Goal: Obtain resource: Obtain resource

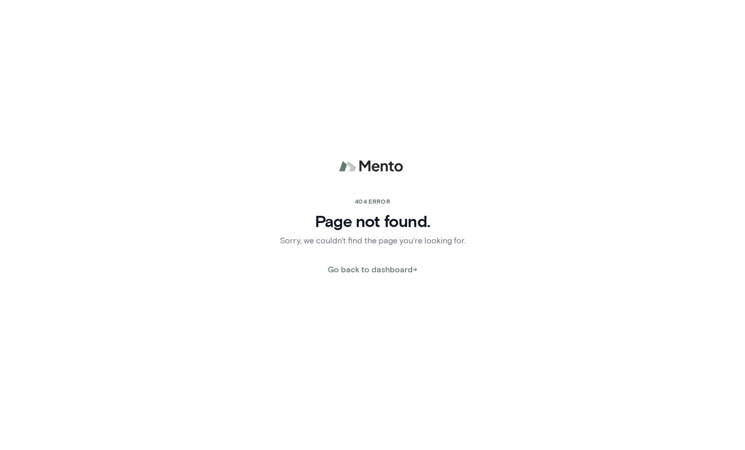
click at [366, 160] on img at bounding box center [373, 166] width 92 height 24
click at [361, 162] on img at bounding box center [373, 166] width 92 height 24
click at [359, 163] on img at bounding box center [373, 166] width 92 height 24
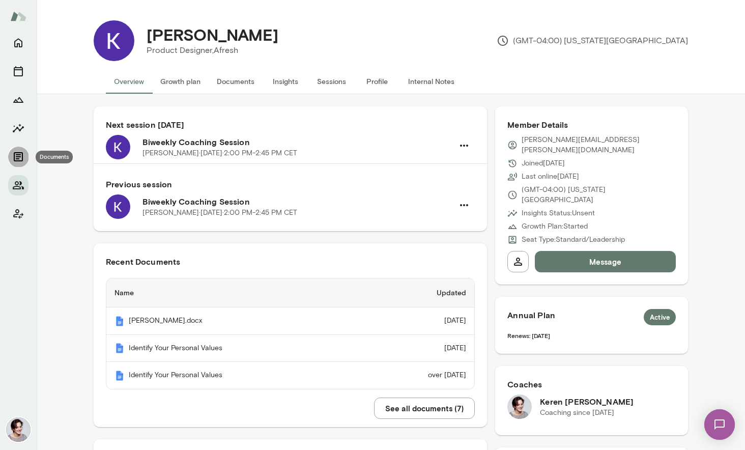
click at [17, 152] on icon "Documents" at bounding box center [18, 157] width 12 height 12
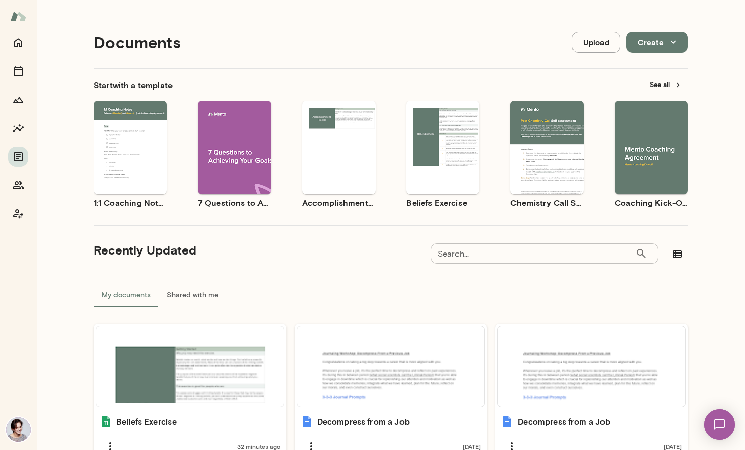
click at [670, 82] on button "See all" at bounding box center [666, 85] width 44 height 16
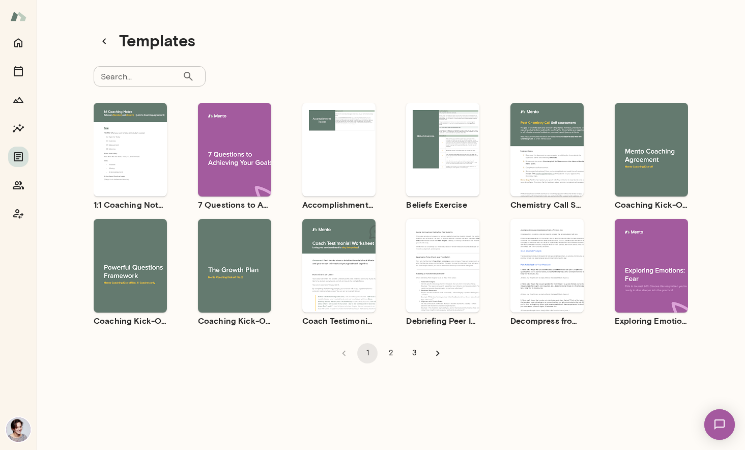
click at [535, 251] on button "Use template" at bounding box center [547, 256] width 65 height 13
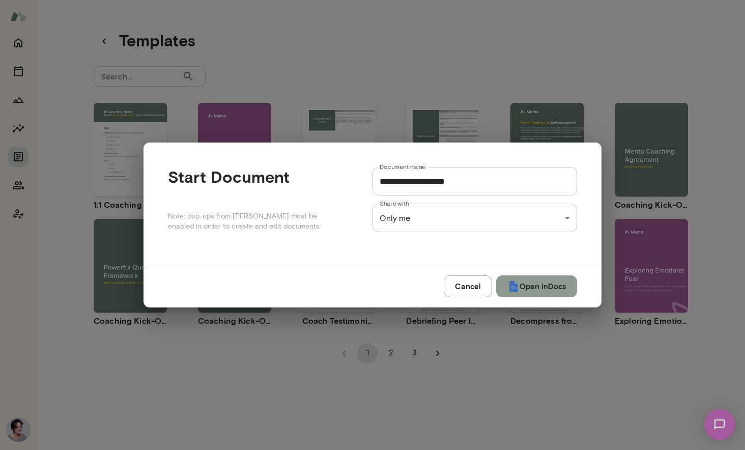
click at [522, 279] on button "Open in Docs" at bounding box center [536, 285] width 81 height 21
